Goal: Navigation & Orientation: Find specific page/section

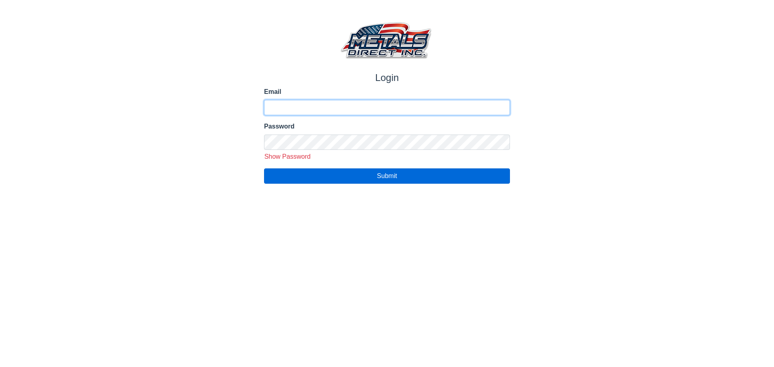
type input "**********"
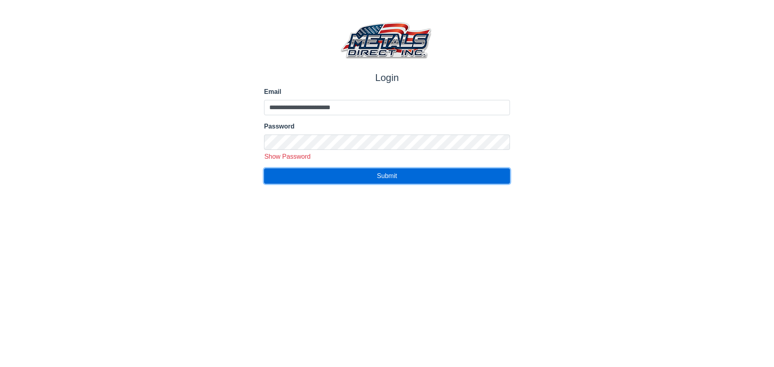
click at [422, 179] on button "Submit" at bounding box center [387, 176] width 246 height 15
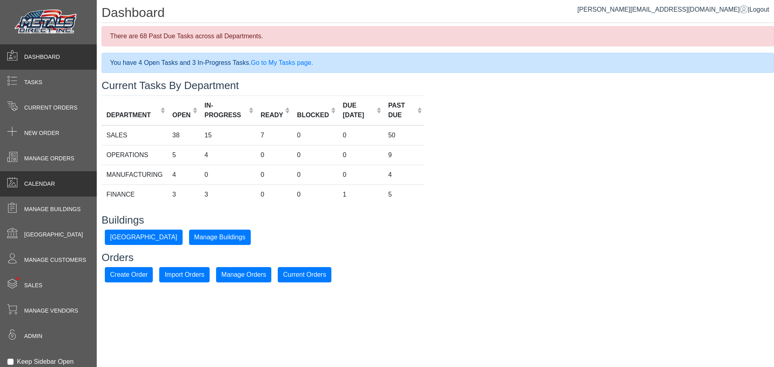
click at [52, 185] on span "Calendar" at bounding box center [39, 184] width 31 height 8
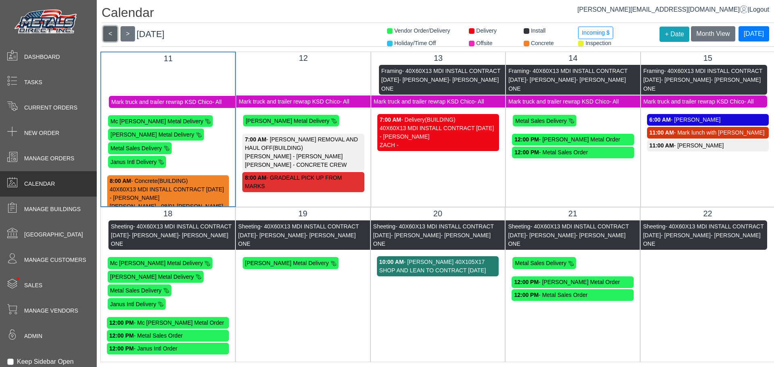
click at [117, 36] on button "<" at bounding box center [110, 33] width 14 height 15
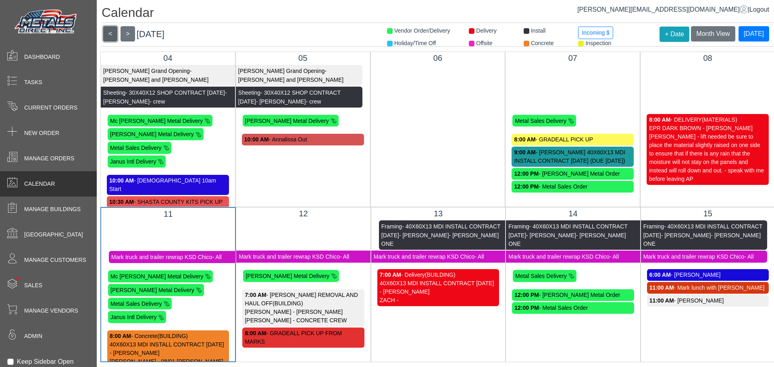
click at [114, 35] on button "<" at bounding box center [110, 33] width 14 height 15
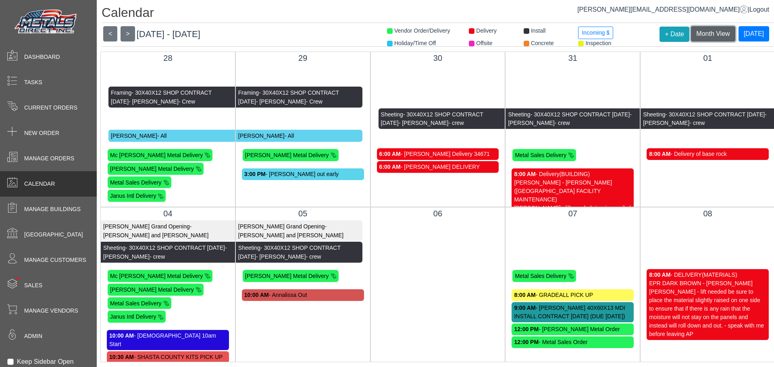
click at [704, 39] on button "Month View" at bounding box center [713, 33] width 44 height 15
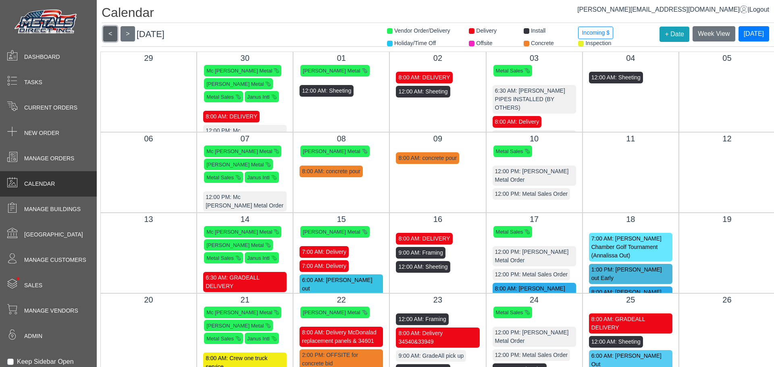
click at [109, 34] on button "<" at bounding box center [110, 33] width 14 height 15
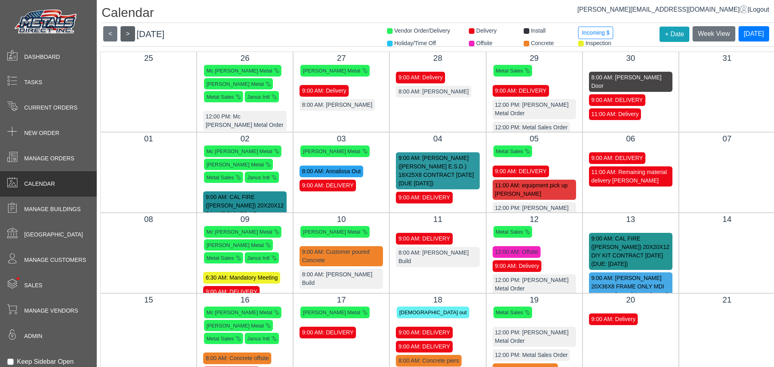
drag, startPoint x: 135, startPoint y: 37, endPoint x: 131, endPoint y: 34, distance: 5.3
click at [133, 36] on header "< > [DATE] Week View [DATE]" at bounding box center [438, 36] width 672 height 21
click at [130, 33] on button ">" at bounding box center [128, 33] width 14 height 15
